Goal: Information Seeking & Learning: Learn about a topic

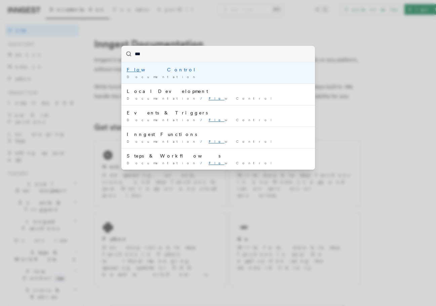
type input "****"
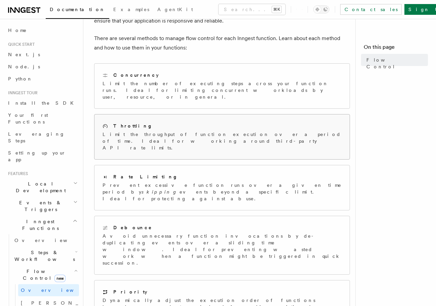
scroll to position [84, 0]
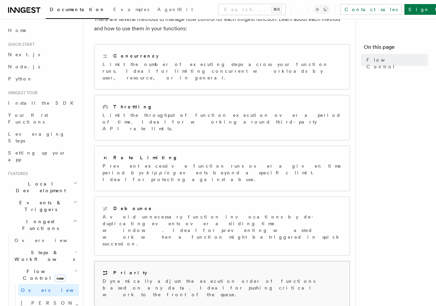
click at [140, 269] on div "Priority" at bounding box center [222, 272] width 239 height 7
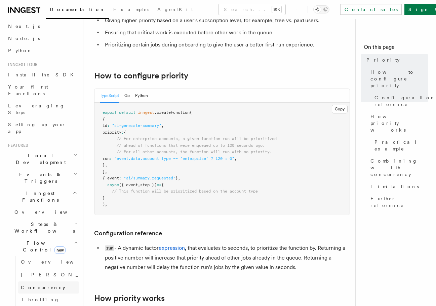
scroll to position [30, 0]
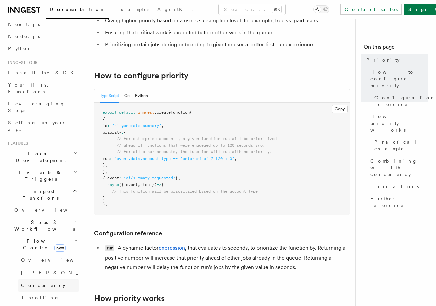
click at [40, 283] on span "Concurrency" at bounding box center [43, 285] width 44 height 5
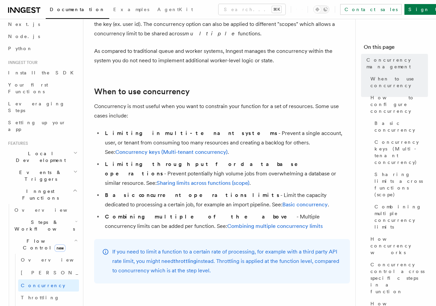
scroll to position [106, 0]
